Goal: Find specific page/section: Find specific page/section

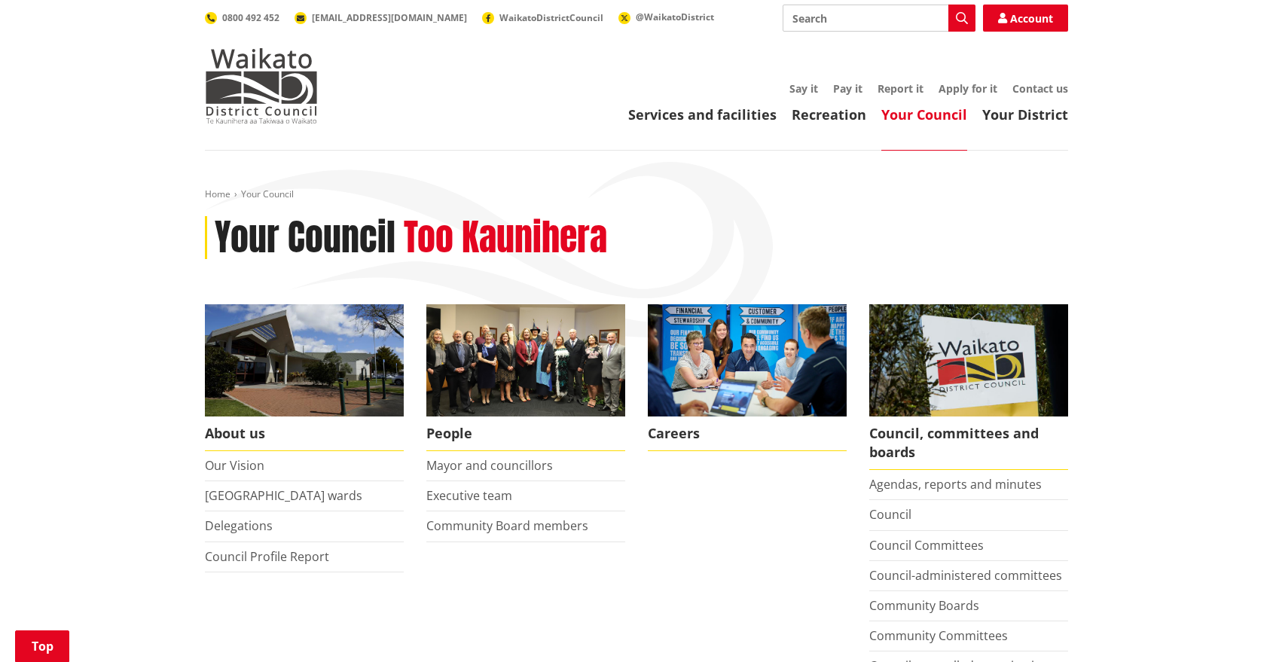
scroll to position [345, 0]
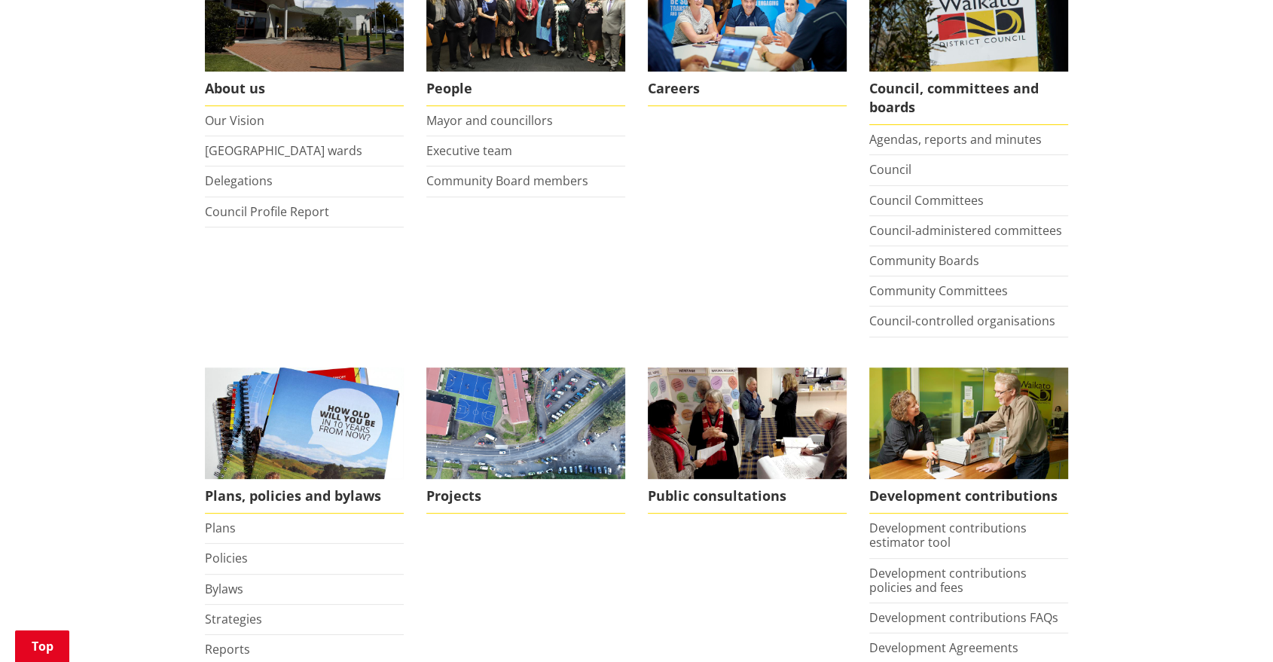
click at [217, 597] on li "Bylaws" at bounding box center [304, 590] width 199 height 30
click at [221, 589] on link "Bylaws" at bounding box center [224, 589] width 38 height 17
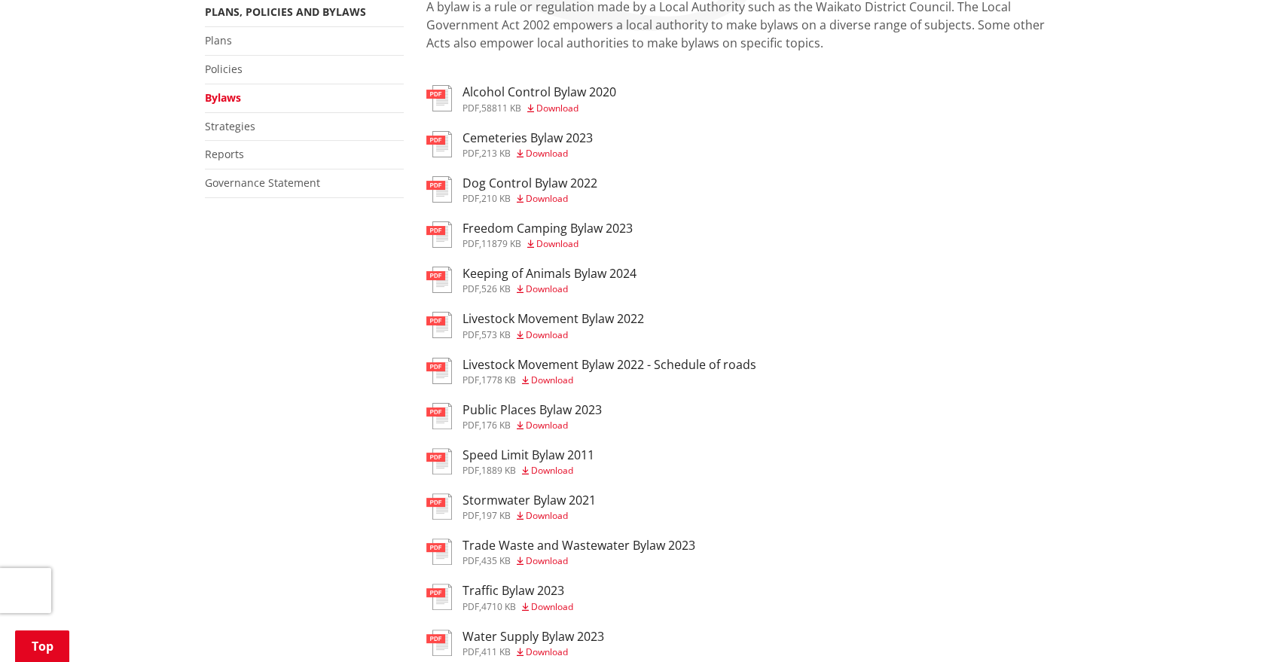
scroll to position [310, 0]
